Goal: Check status: Check status

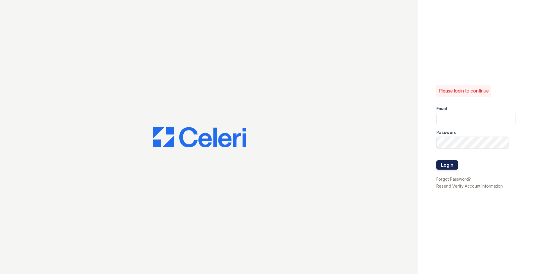
type input "jratley@trinity-pm.com"
click at [450, 163] on button "Login" at bounding box center [448, 165] width 22 height 9
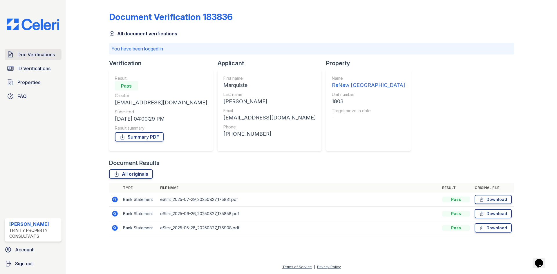
click at [33, 54] on span "Doc Verifications" at bounding box center [35, 54] width 37 height 7
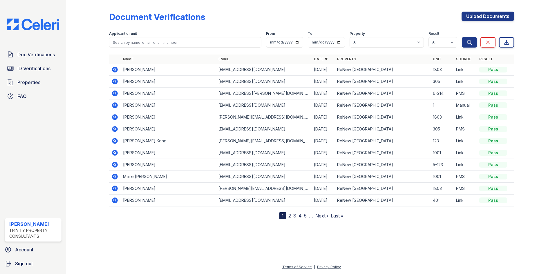
click at [113, 69] on icon at bounding box center [114, 69] width 7 height 7
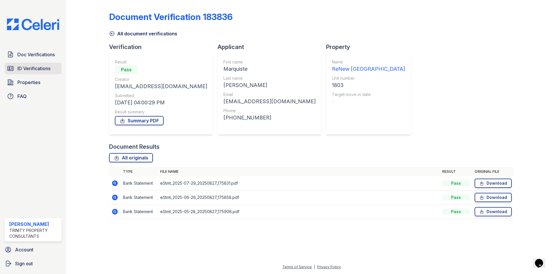
click at [30, 70] on span "ID Verifications" at bounding box center [33, 68] width 33 height 7
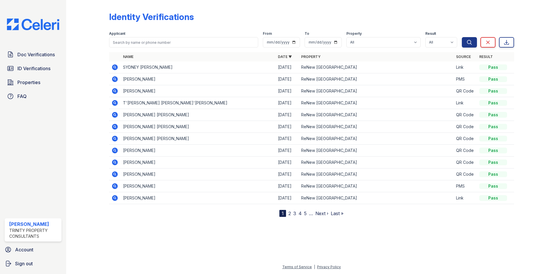
click at [114, 91] on icon at bounding box center [114, 90] width 1 height 1
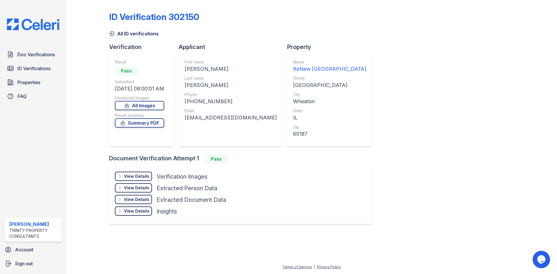
click at [114, 34] on icon at bounding box center [112, 34] width 4 height 4
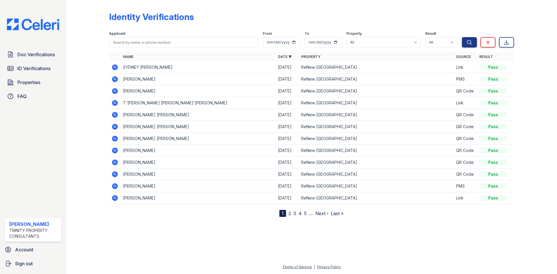
click at [115, 104] on icon at bounding box center [115, 103] width 6 height 6
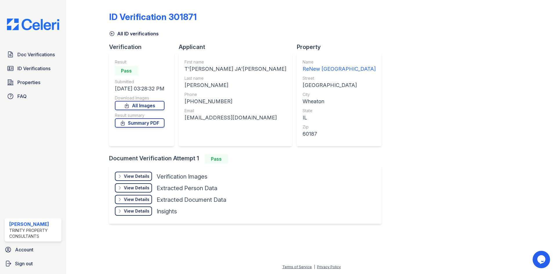
click at [146, 174] on div "View Details" at bounding box center [137, 177] width 26 height 6
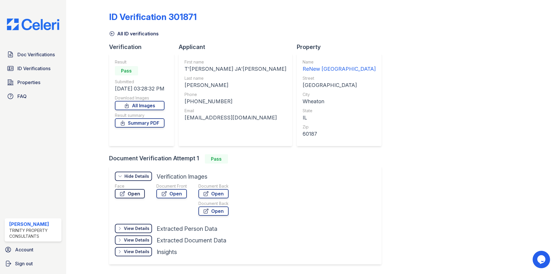
click at [126, 194] on link "Open" at bounding box center [130, 193] width 30 height 9
click at [38, 71] on span "ID Verifications" at bounding box center [33, 68] width 33 height 7
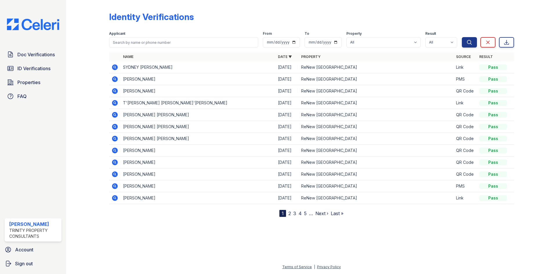
click at [116, 151] on icon at bounding box center [115, 151] width 6 height 6
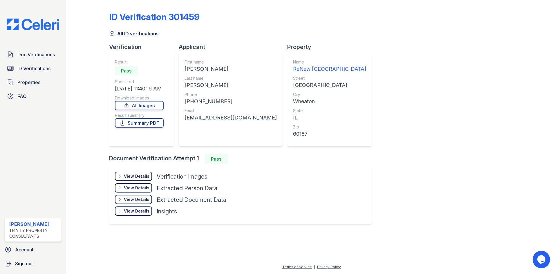
click at [145, 172] on div "View Details Details" at bounding box center [133, 176] width 37 height 9
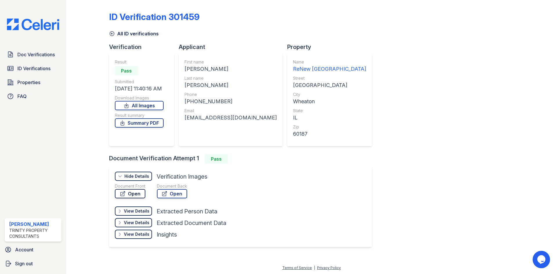
click at [144, 192] on link "Open" at bounding box center [130, 193] width 30 height 9
click at [113, 32] on icon at bounding box center [112, 34] width 6 height 6
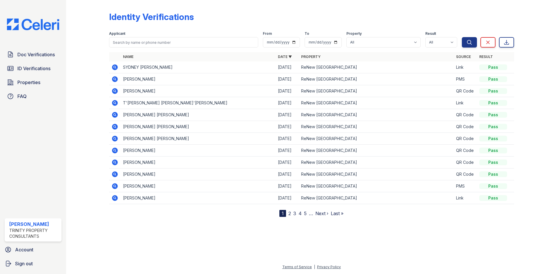
click at [290, 214] on link "2" at bounding box center [290, 214] width 3 height 6
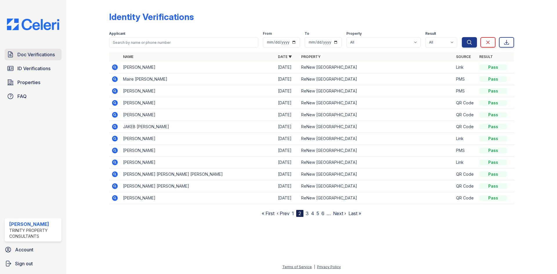
click at [48, 54] on span "Doc Verifications" at bounding box center [35, 54] width 37 height 7
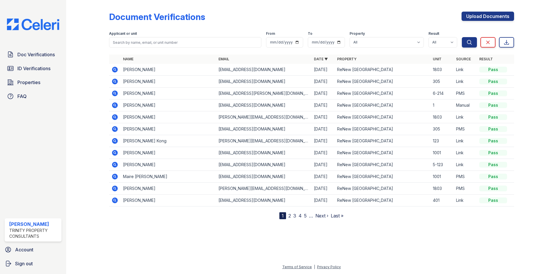
click at [114, 105] on icon at bounding box center [114, 104] width 1 height 1
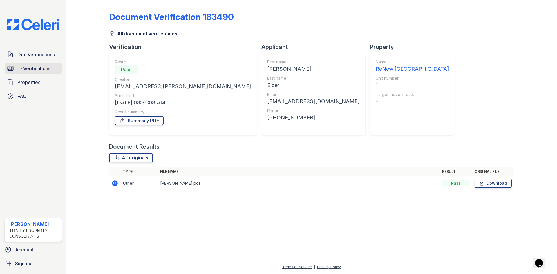
click at [47, 70] on span "ID Verifications" at bounding box center [33, 68] width 33 height 7
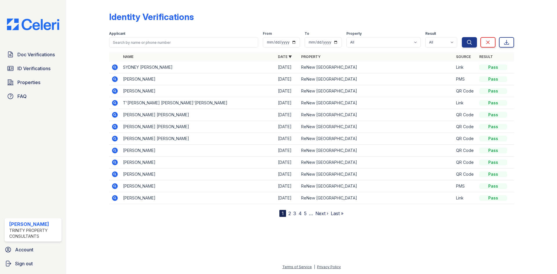
drag, startPoint x: 128, startPoint y: 35, endPoint x: 125, endPoint y: 41, distance: 6.4
click at [126, 39] on div "Applicant" at bounding box center [183, 39] width 149 height 16
click at [125, 41] on input "search" at bounding box center [183, 42] width 149 height 10
type input "ashley"
click at [462, 37] on button "Search" at bounding box center [469, 42] width 15 height 10
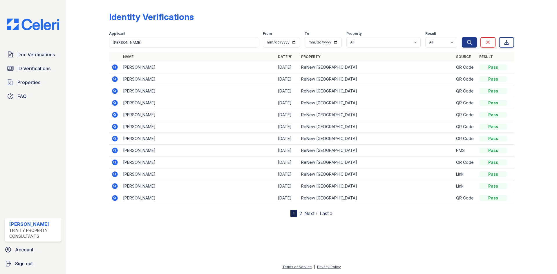
click at [115, 68] on icon at bounding box center [115, 67] width 6 height 6
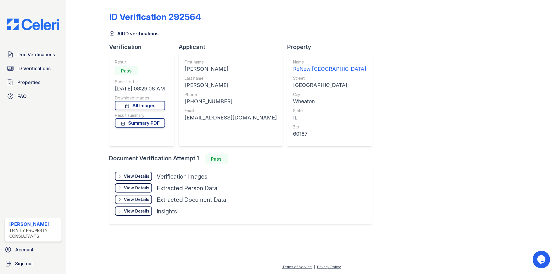
click at [144, 180] on div "View Details Details" at bounding box center [133, 176] width 37 height 9
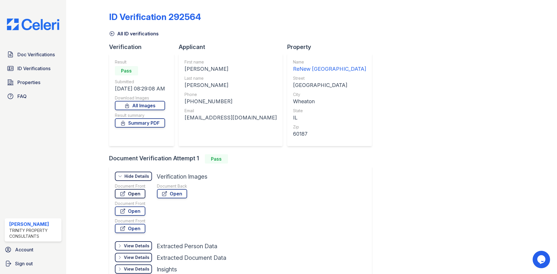
click at [132, 197] on link "Open" at bounding box center [130, 193] width 30 height 9
click at [33, 72] on span "ID Verifications" at bounding box center [33, 68] width 33 height 7
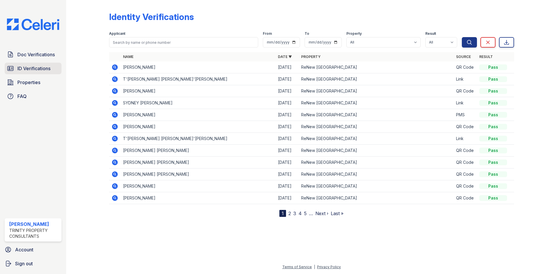
click at [42, 66] on span "ID Verifications" at bounding box center [33, 68] width 33 height 7
